Goal: Communication & Community: Answer question/provide support

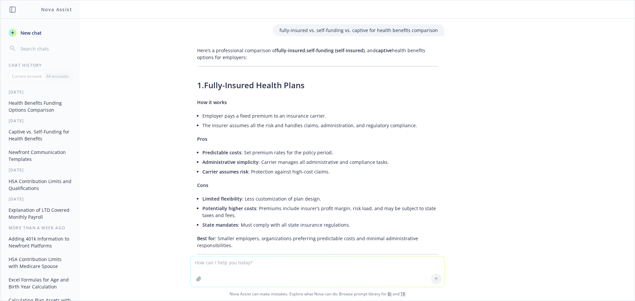
scroll to position [673, 0]
